Goal: Information Seeking & Learning: Check status

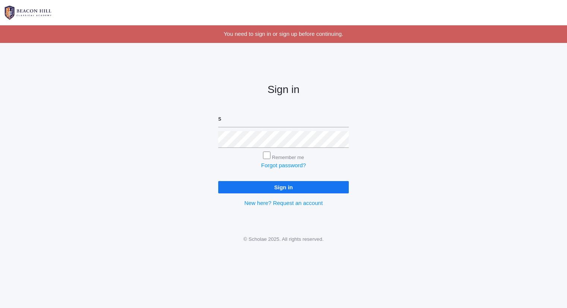
click at [218, 181] on input "Sign in" at bounding box center [283, 187] width 130 height 12
type input "[PERSON_NAME][EMAIL_ADDRESS][DOMAIN_NAME]"
click at [218, 181] on input "Sign in" at bounding box center [283, 187] width 130 height 12
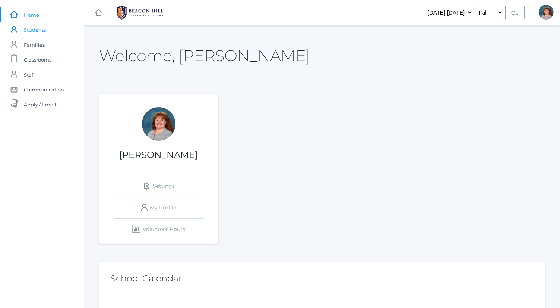
click at [45, 34] on span "Students" at bounding box center [35, 29] width 22 height 15
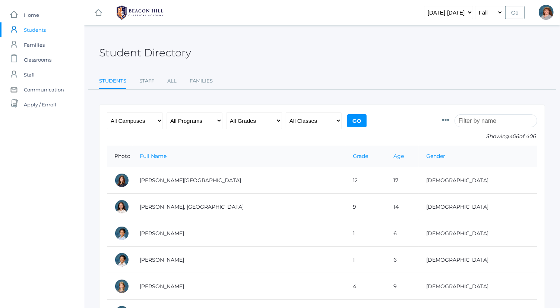
click at [489, 116] on input "search" at bounding box center [496, 120] width 83 height 13
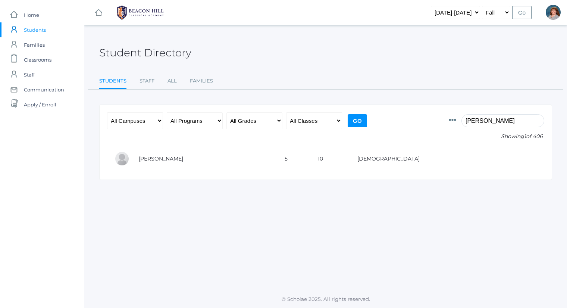
type input "paul"
click at [323, 178] on div "Photo Id Full Name Preferred Name First Name Middle Name Last Name Grade Age Ge…" at bounding box center [325, 141] width 453 height 75
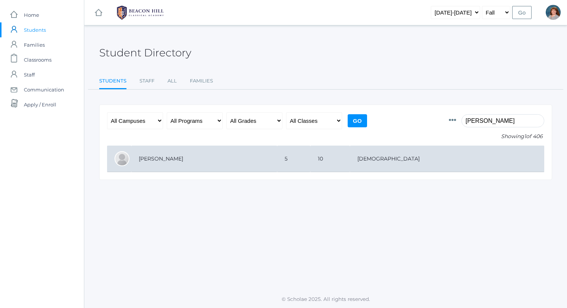
click at [277, 160] on td "[PERSON_NAME]" at bounding box center [204, 158] width 146 height 26
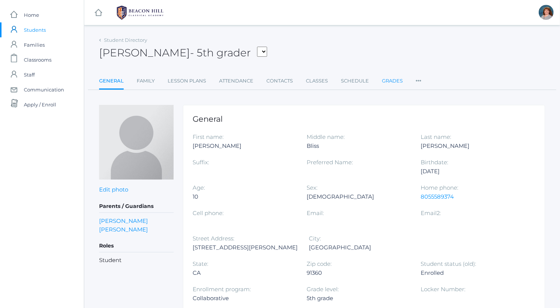
click at [391, 82] on link "Grades" at bounding box center [392, 80] width 21 height 15
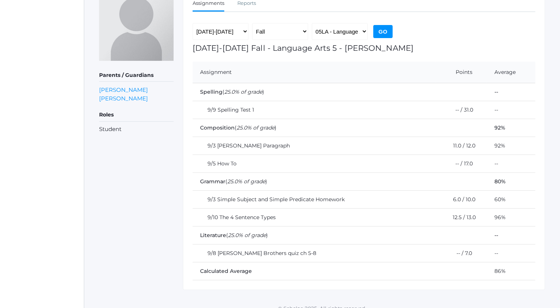
scroll to position [124, 0]
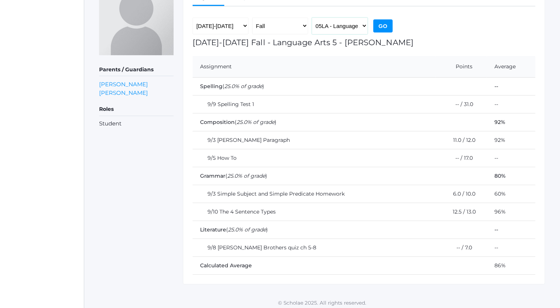
click at [336, 29] on select "05LA - Language Arts 5 Bence 05LATIN - Latin 5 Bence 05MATH - Mathematics 5 Ben…" at bounding box center [340, 26] width 56 height 17
click at [312, 18] on select "05LA - Language Arts 5 Bence 05LATIN - Latin 5 Bence 05MATH - Mathematics 5 Ben…" at bounding box center [340, 26] width 56 height 17
click at [344, 27] on select "05LA - Language Arts 5 Bence 05LATIN - Latin 5 Bence 05MATH - Mathematics 5 Ben…" at bounding box center [340, 26] width 56 height 17
select select "1992"
click at [312, 18] on select "05LA - Language Arts 5 Bence 05LATIN - Latin 5 Bence 05MATH - Mathematics 5 Ben…" at bounding box center [340, 26] width 56 height 17
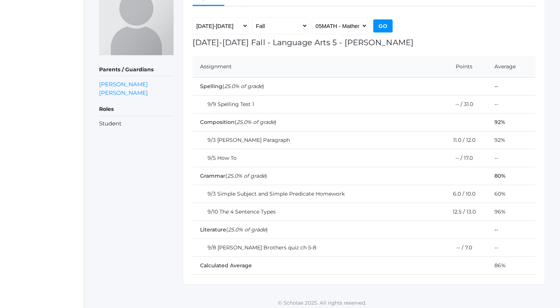
click at [381, 25] on input "Go" at bounding box center [383, 25] width 19 height 13
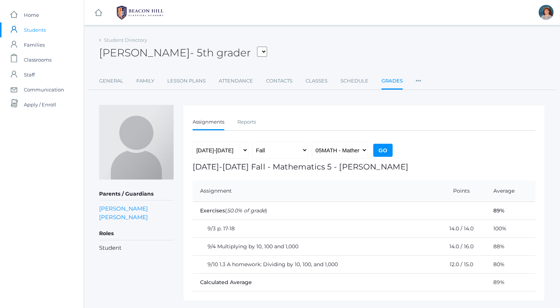
scroll to position [18, 0]
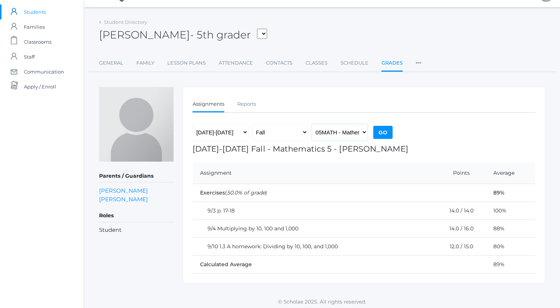
click at [356, 129] on select "05LA - Language Arts 5 Bence 05LATIN - Latin 5 Bence 05MATH - Mathematics 5 Ben…" at bounding box center [340, 132] width 56 height 17
select select "1963"
click at [312, 124] on select "05LA - Language Arts 5 Bence 05LATIN - Latin 5 Bence 05MATH - Mathematics 5 Ben…" at bounding box center [340, 132] width 56 height 17
click at [385, 138] on div "2019-2020 2020-2021 2021-2022 2022-2023 2023-2024 2024-2025 2025-2026 Fall Spri…" at bounding box center [294, 134] width 202 height 21
click at [384, 129] on input "Go" at bounding box center [383, 132] width 19 height 13
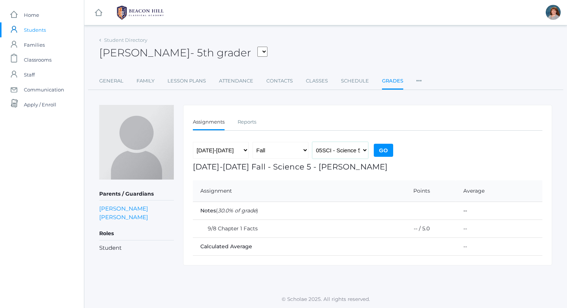
click at [344, 145] on select "05LA - Language Arts 5 [PERSON_NAME] 05LATIN - Latin 5 [PERSON_NAME] 05MATH - M…" at bounding box center [340, 150] width 56 height 17
select select "1964"
click at [312, 142] on select "05LA - Language Arts 5 [PERSON_NAME] 05LATIN - Latin 5 [PERSON_NAME] 05MATH - M…" at bounding box center [340, 150] width 56 height 17
click at [377, 157] on div "2019-2020 2020-2021 2021-2022 2022-2023 2023-2024 2024-2025 2025-2026 Fall Spri…" at bounding box center [294, 152] width 202 height 21
click at [380, 152] on input "Go" at bounding box center [383, 150] width 19 height 13
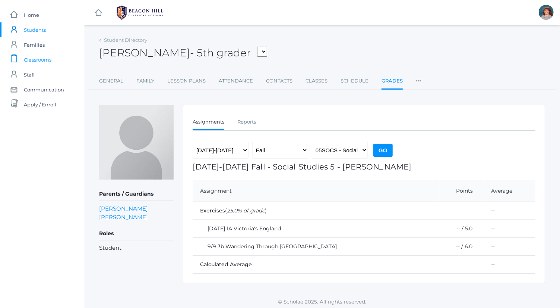
click at [45, 57] on span "Classrooms" at bounding box center [38, 59] width 28 height 15
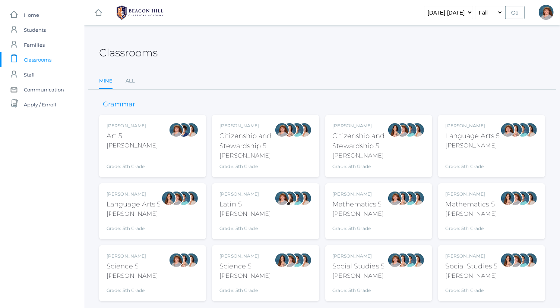
scroll to position [19, 0]
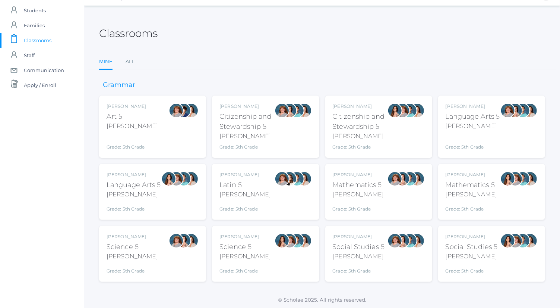
click at [485, 124] on div "[PERSON_NAME]" at bounding box center [473, 126] width 54 height 9
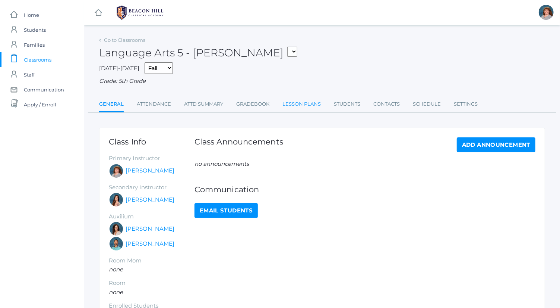
click at [303, 106] on link "Lesson Plans" at bounding box center [302, 104] width 38 height 15
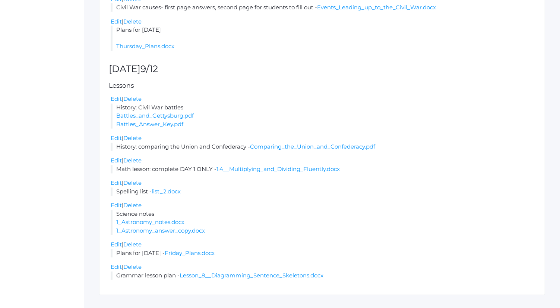
scroll to position [807, 0]
